Goal: Find specific page/section: Find specific page/section

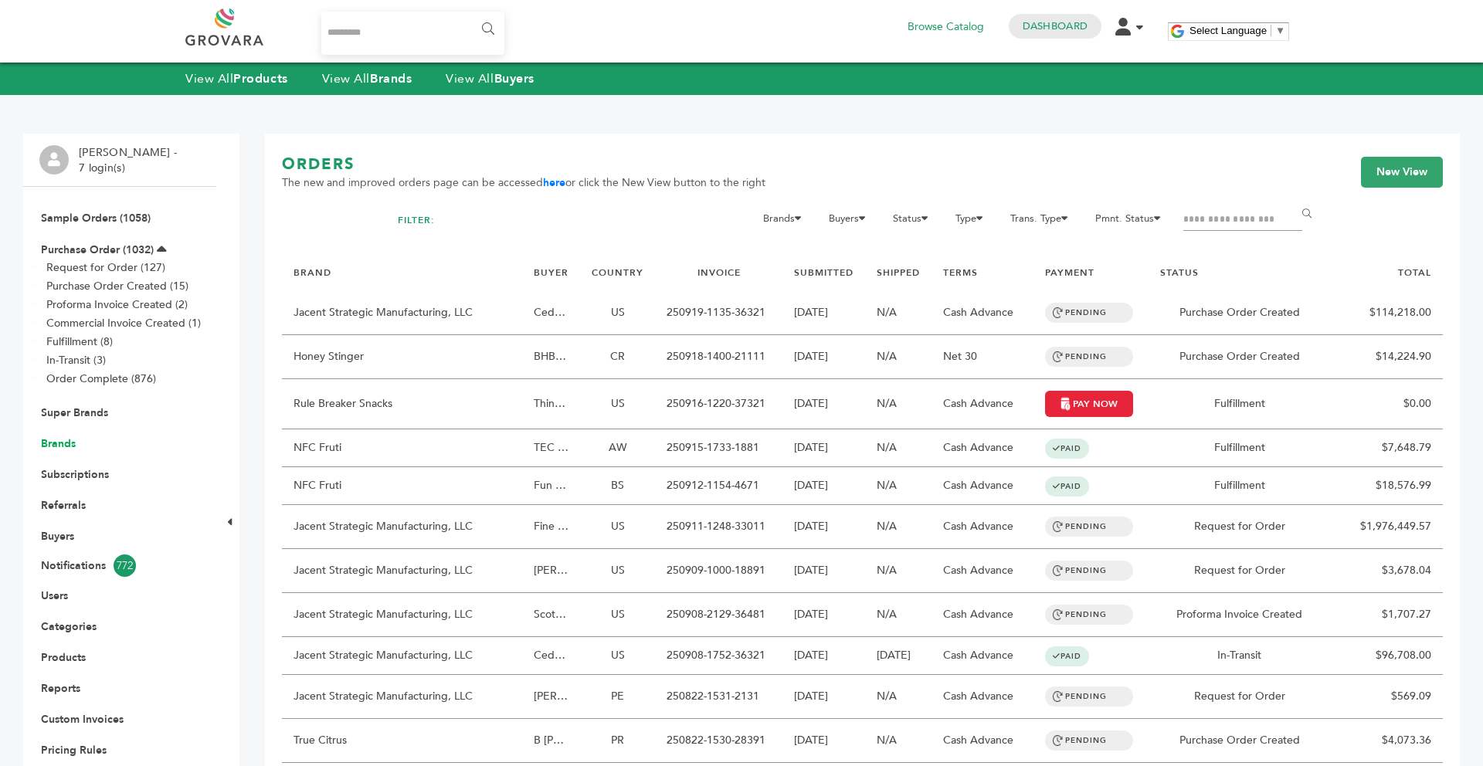
click at [49, 445] on link "Brands" at bounding box center [58, 443] width 35 height 15
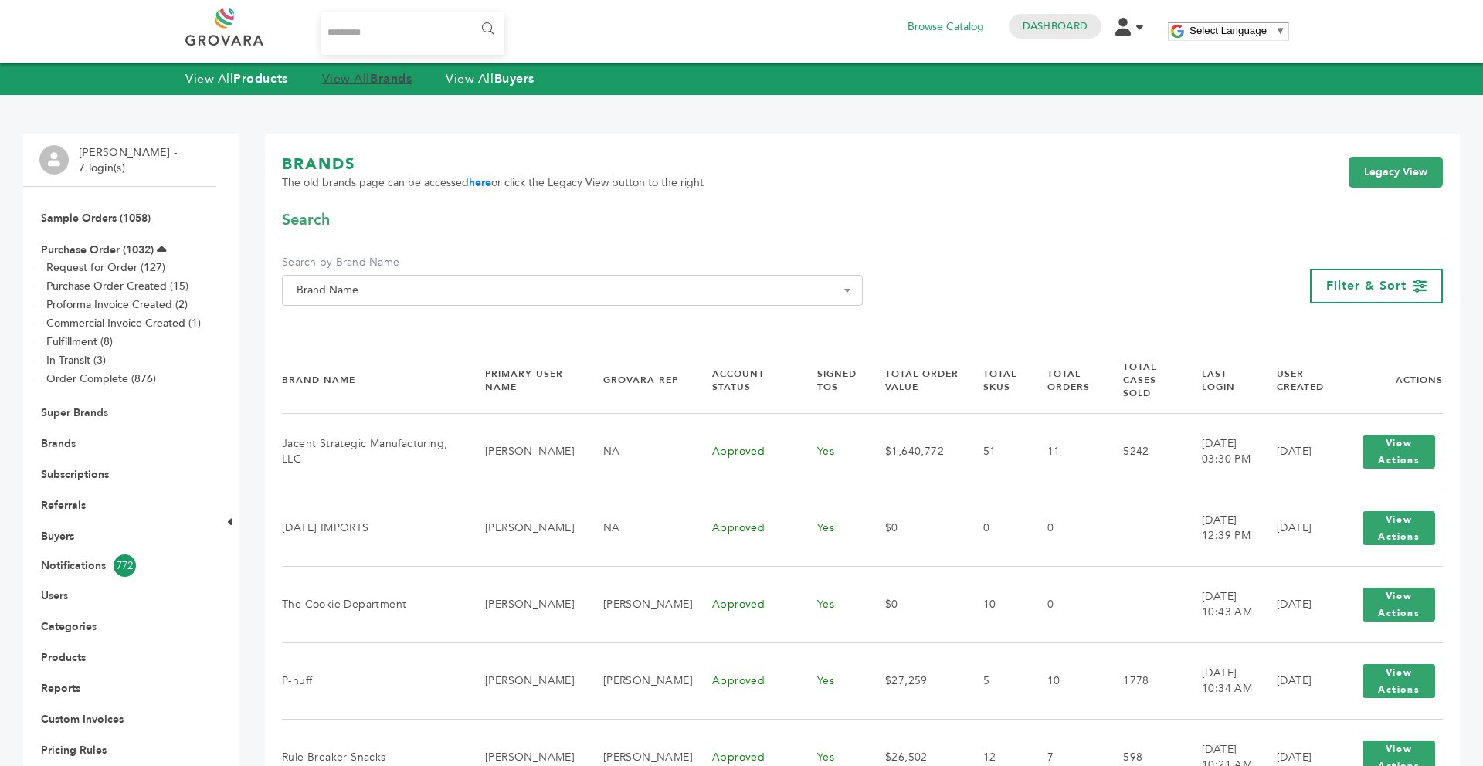
click at [361, 79] on link "View All Brands" at bounding box center [367, 78] width 90 height 17
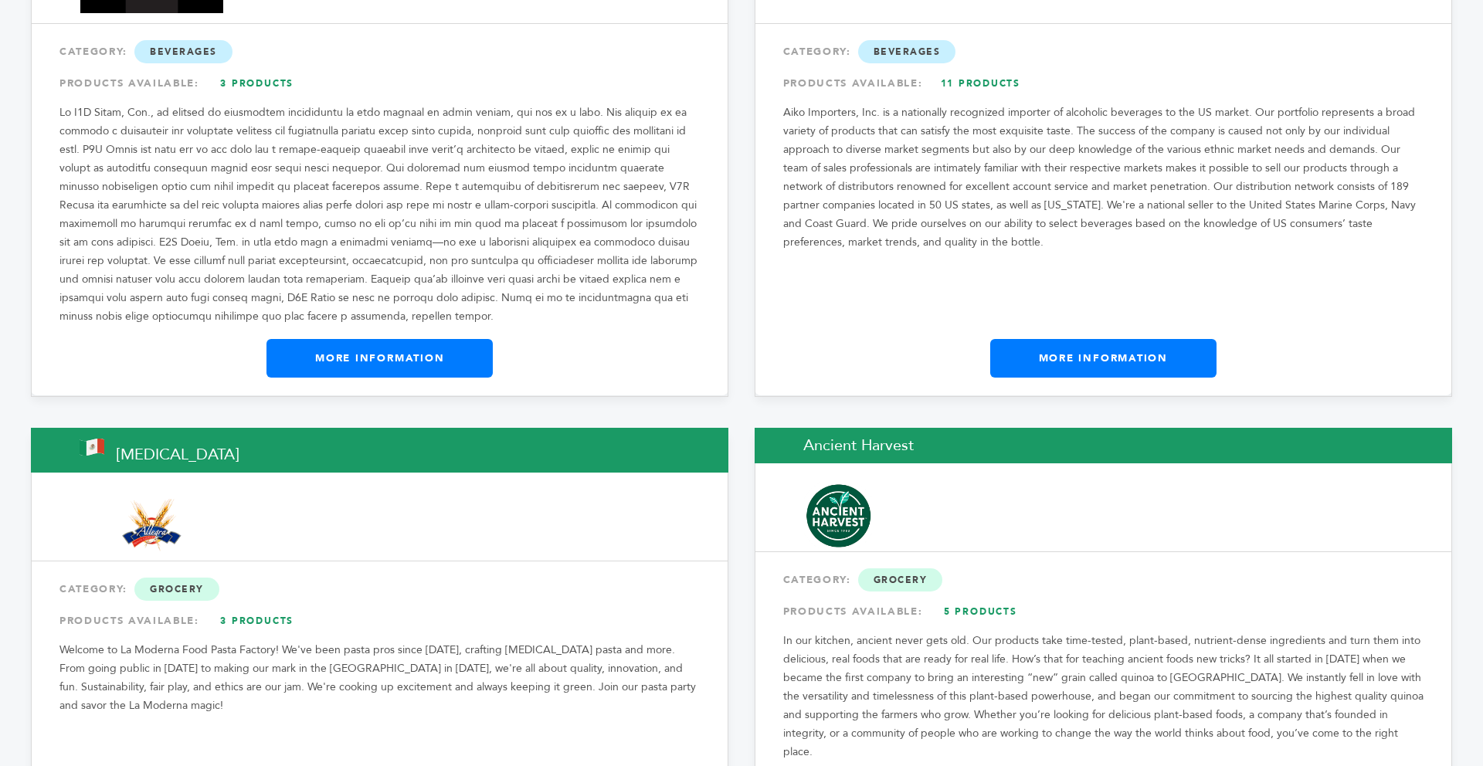
scroll to position [1513, 0]
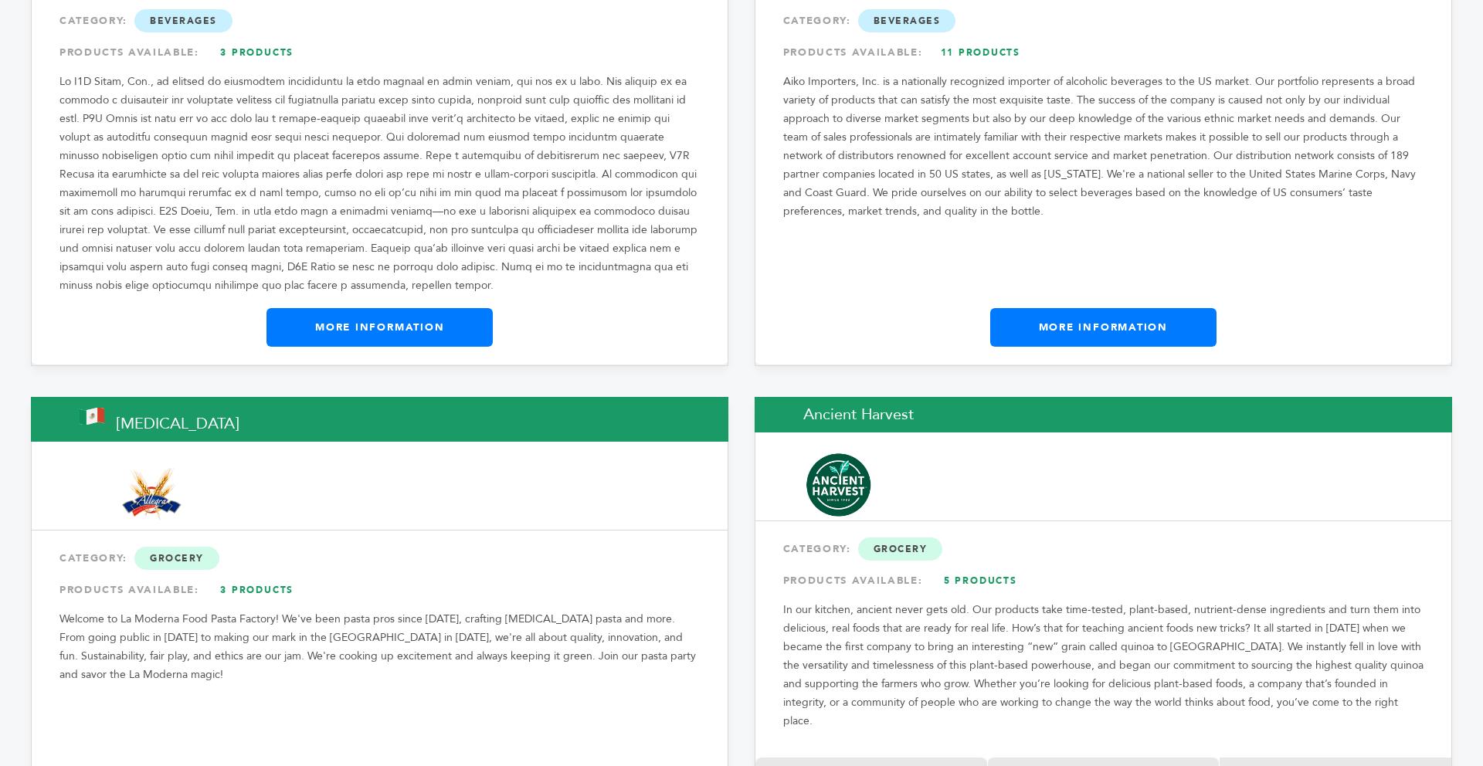
click at [378, 308] on link "More Information" at bounding box center [379, 327] width 226 height 39
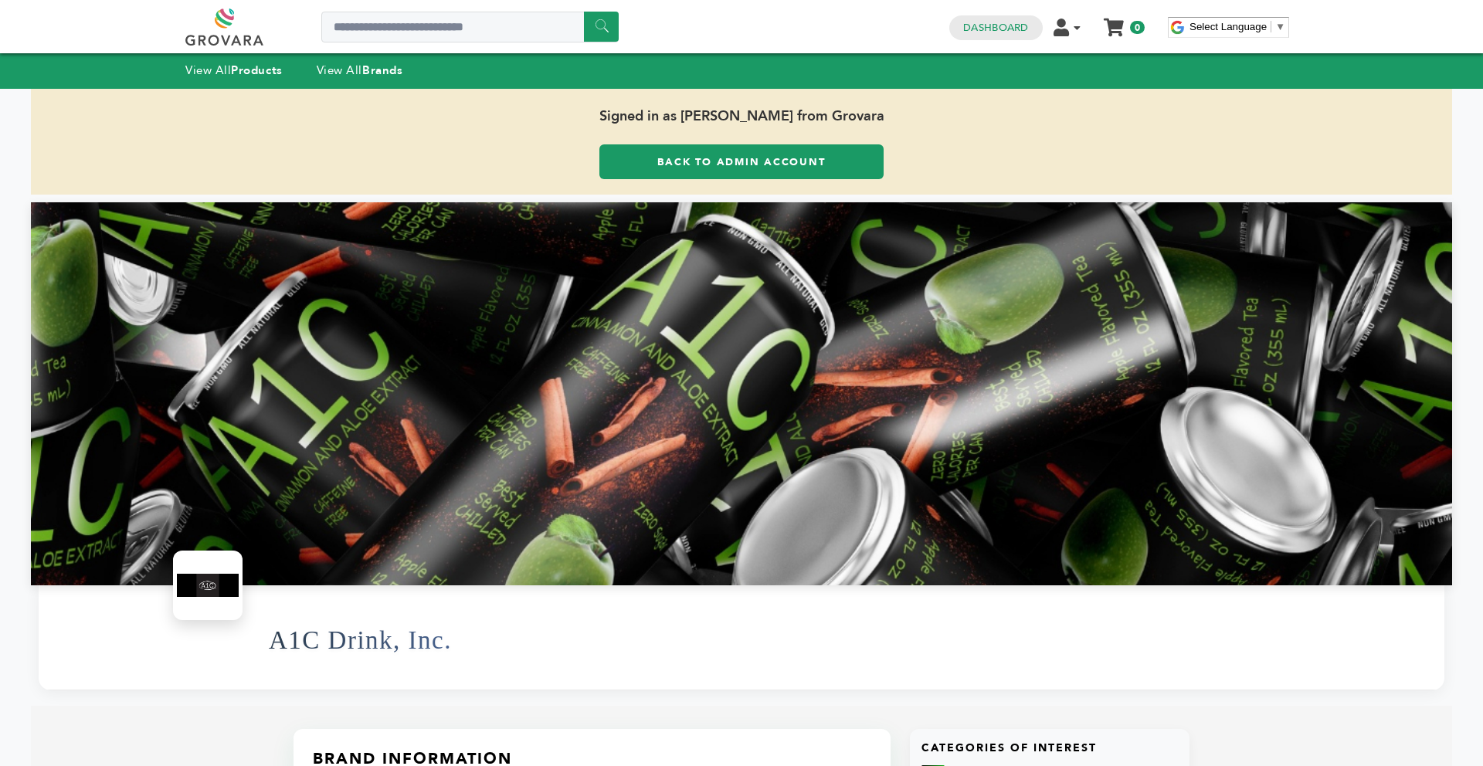
click at [643, 150] on link "Back to Admin Account" at bounding box center [741, 161] width 284 height 35
click at [380, 63] on strong "Brands" at bounding box center [382, 70] width 40 height 15
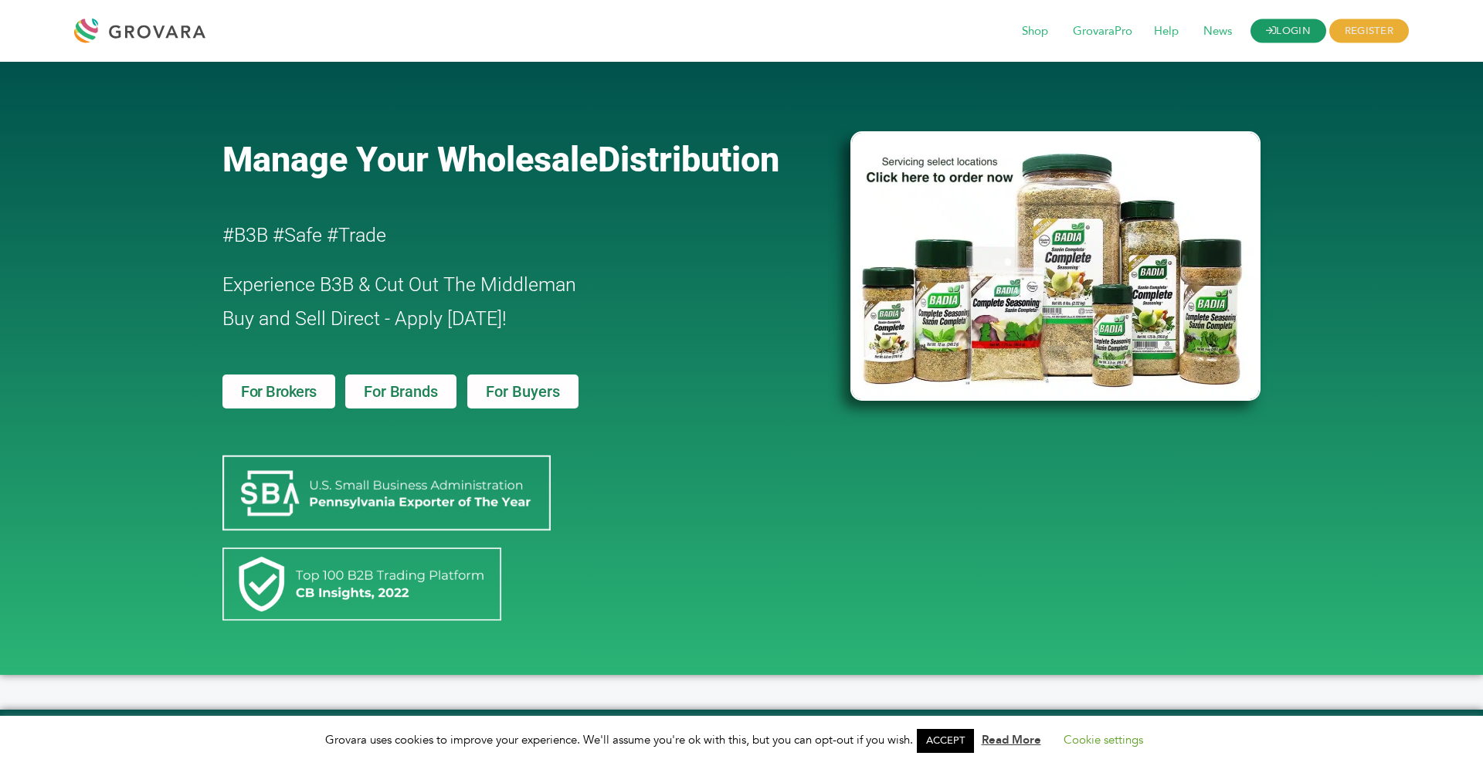
click at [1302, 30] on link "LOGIN" at bounding box center [1288, 31] width 76 height 24
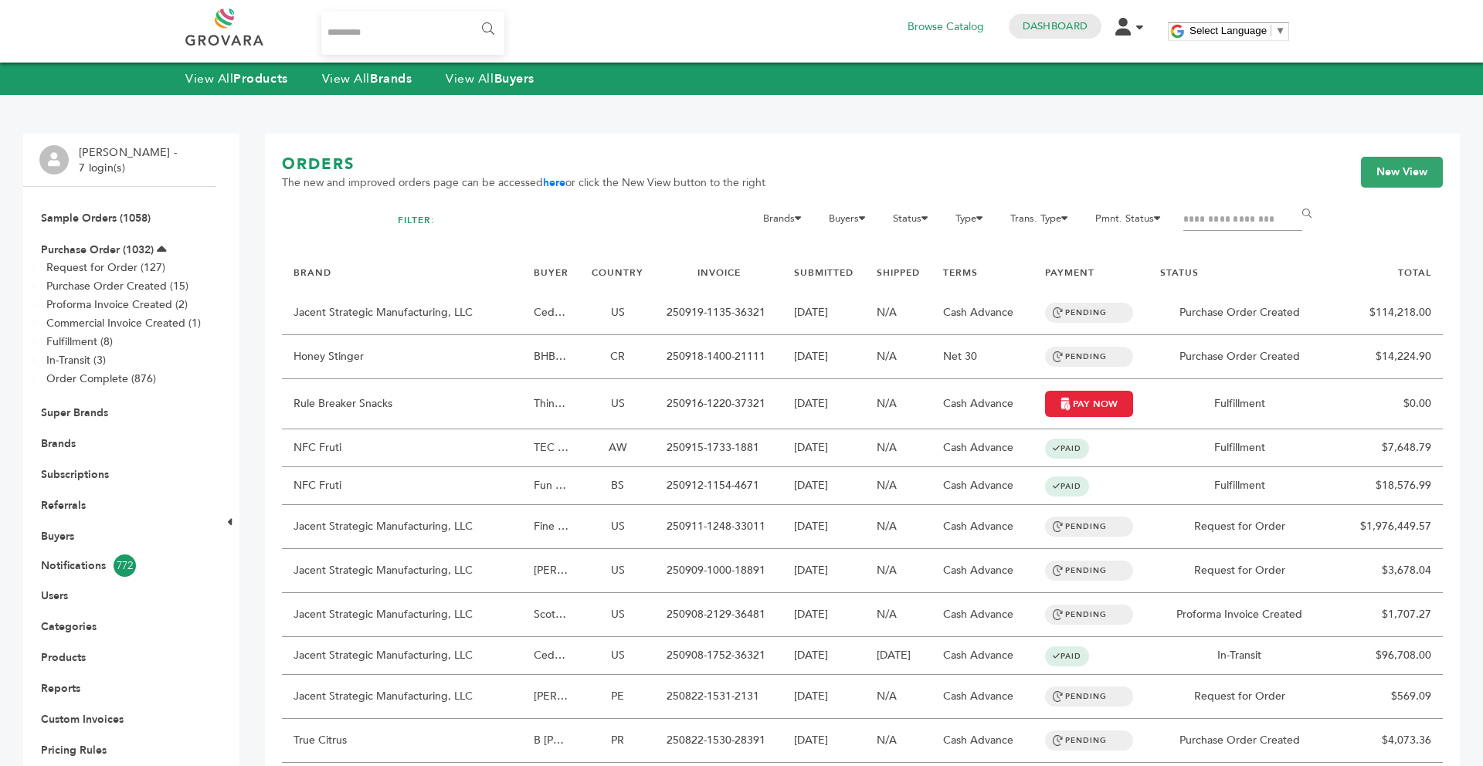
click at [49, 453] on li "Brands" at bounding box center [119, 443] width 161 height 31
click at [49, 449] on link "Brands" at bounding box center [58, 443] width 35 height 15
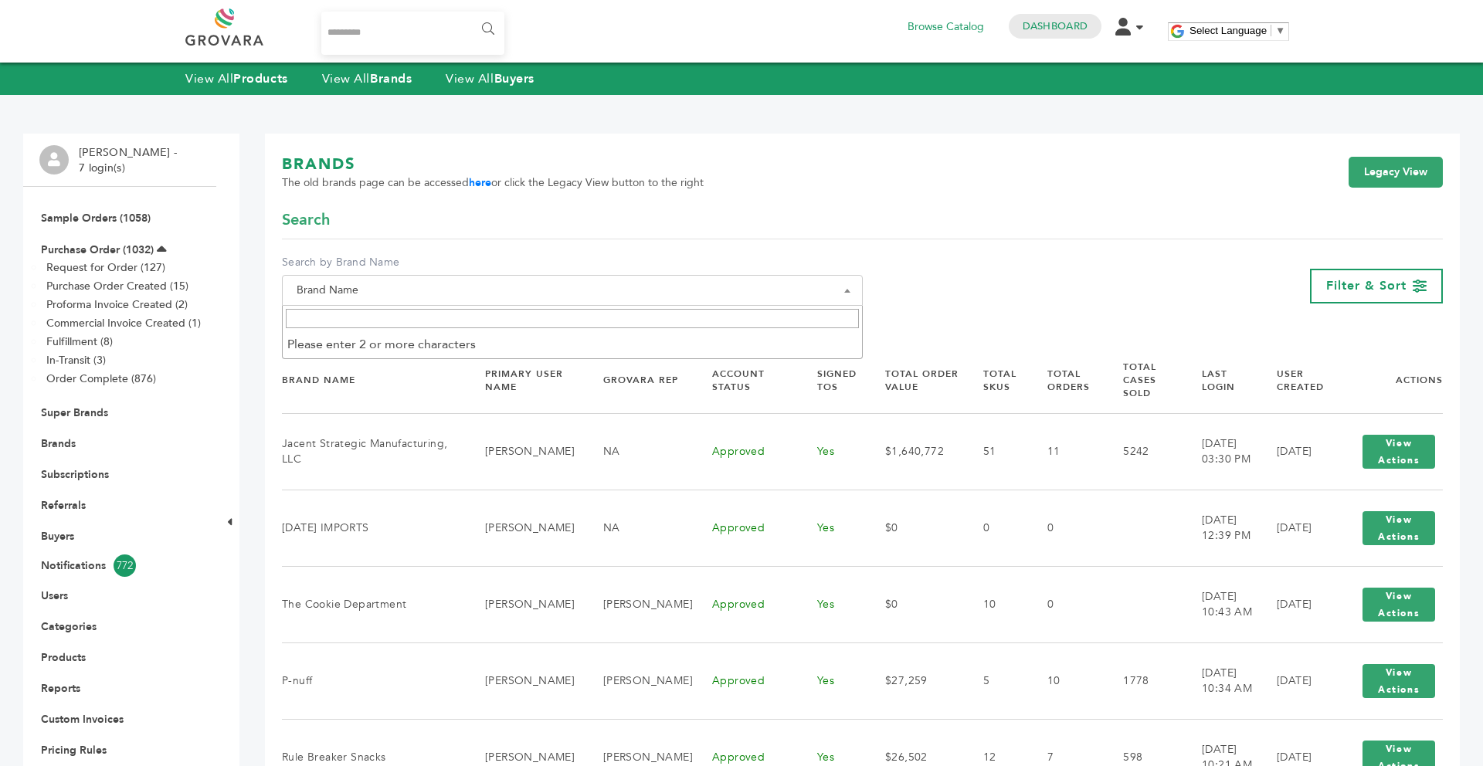
click at [367, 322] on input "Search" at bounding box center [572, 318] width 573 height 19
type input "***"
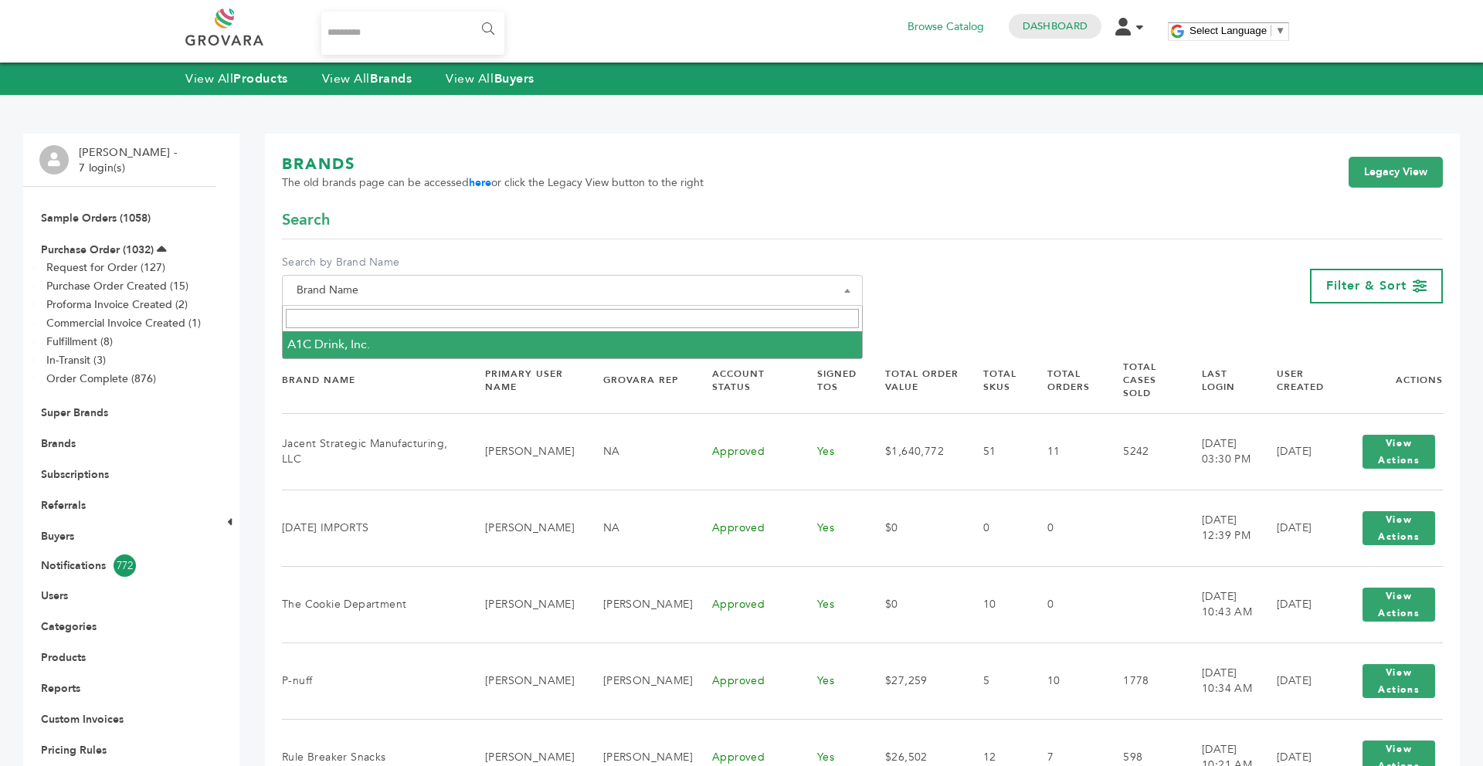
select select "**********"
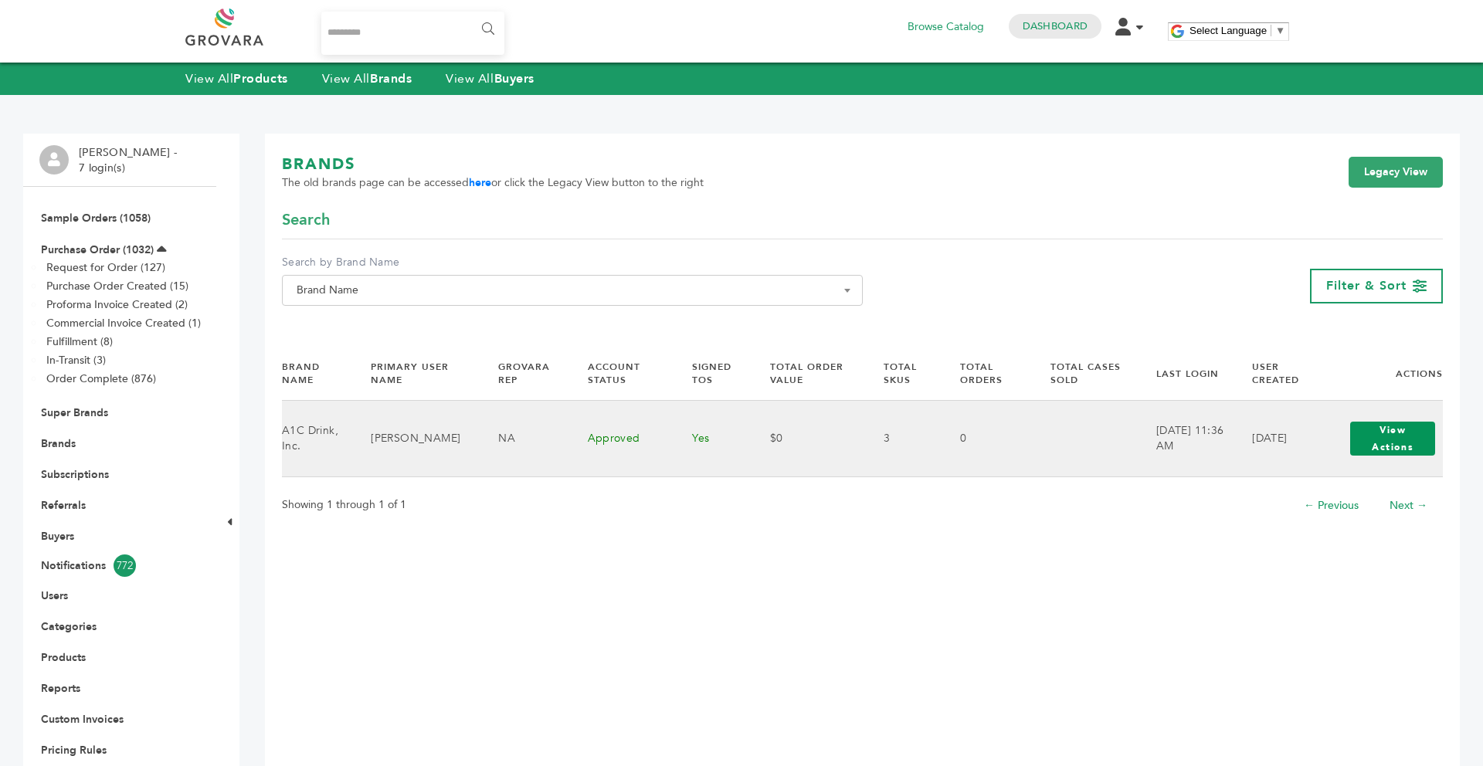
click at [1390, 436] on button "View Actions" at bounding box center [1392, 439] width 85 height 34
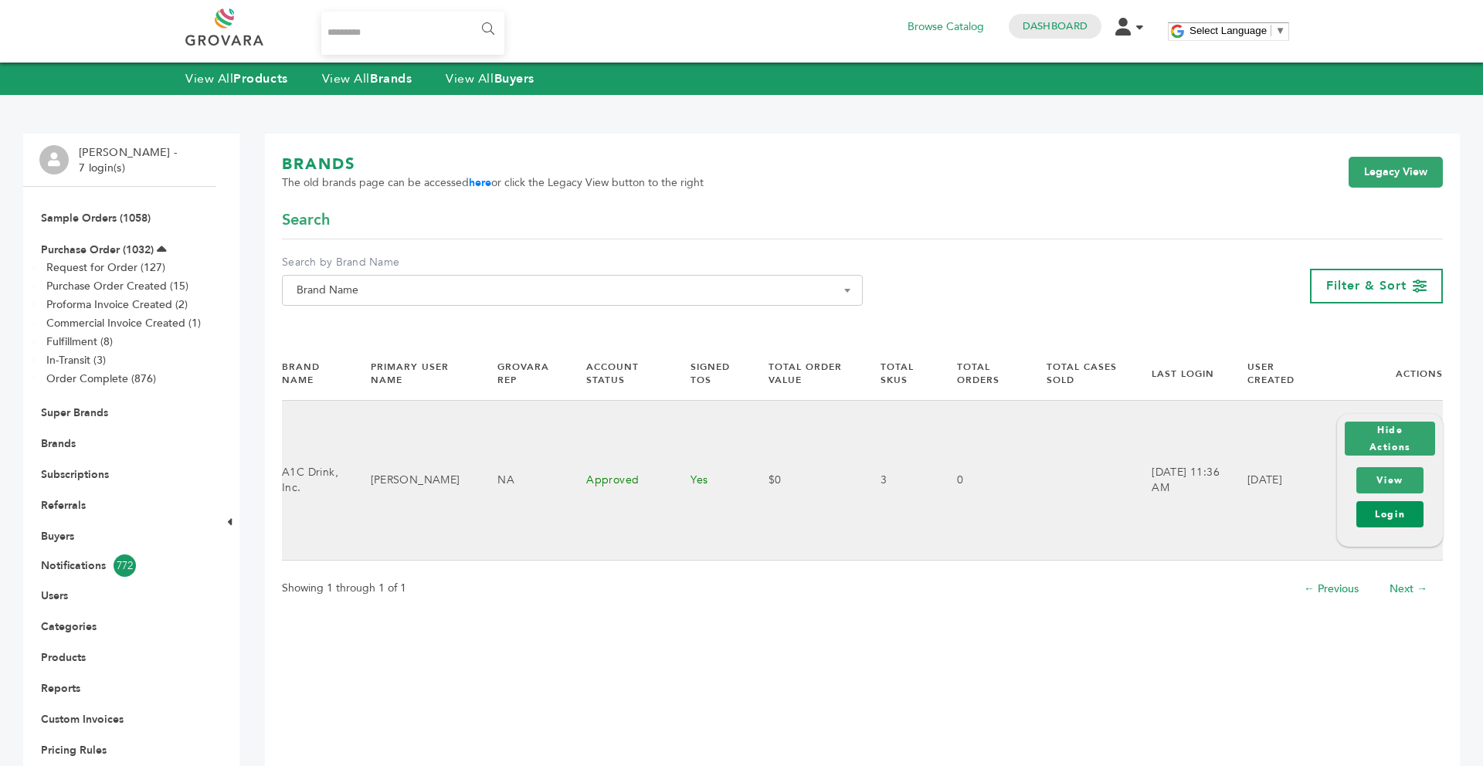
click at [1388, 509] on link "Login" at bounding box center [1389, 514] width 67 height 26
